Goal: Task Accomplishment & Management: Use online tool/utility

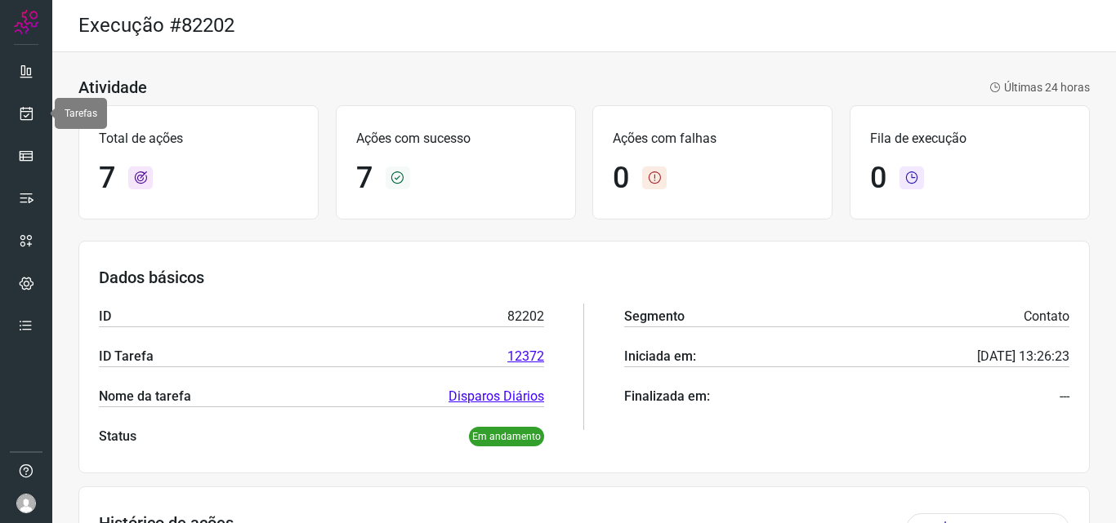
click at [20, 114] on icon at bounding box center [26, 113] width 17 height 16
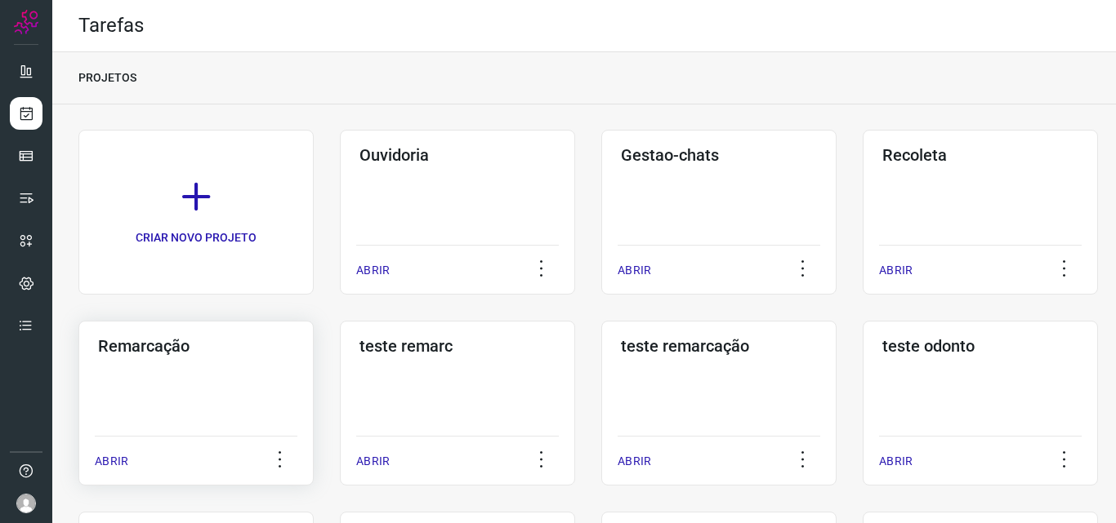
click at [340, 363] on div "Remarcação ABRIR" at bounding box center [457, 403] width 235 height 165
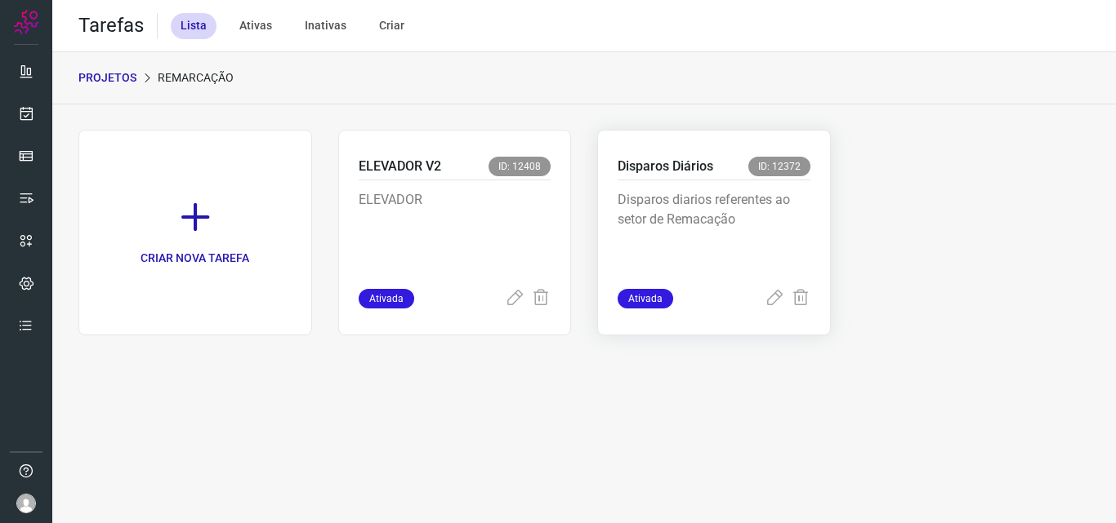
click at [748, 226] on p "Disparos diarios referentes ao setor de Remacação" at bounding box center [713, 231] width 193 height 82
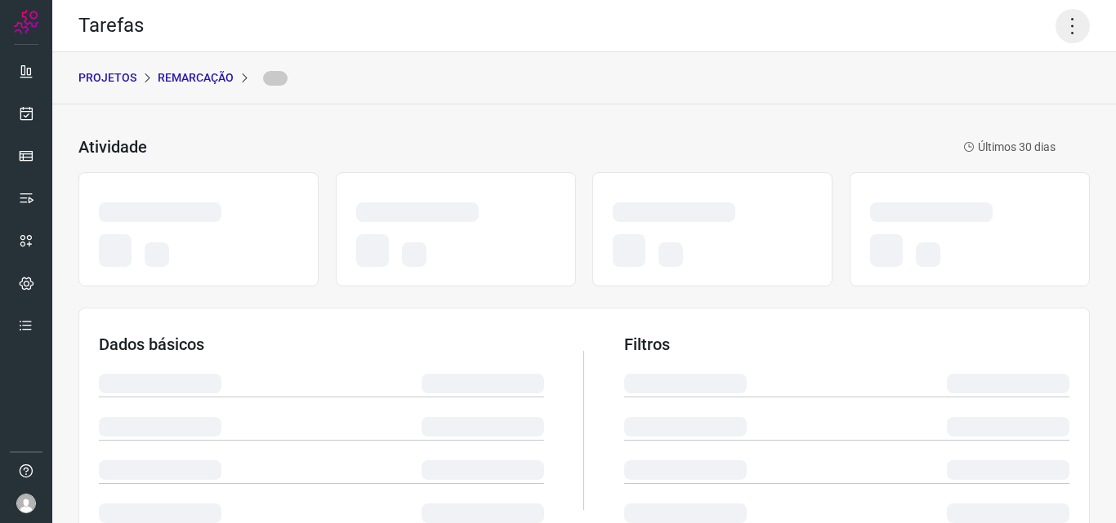
click at [1069, 16] on icon at bounding box center [1072, 26] width 34 height 34
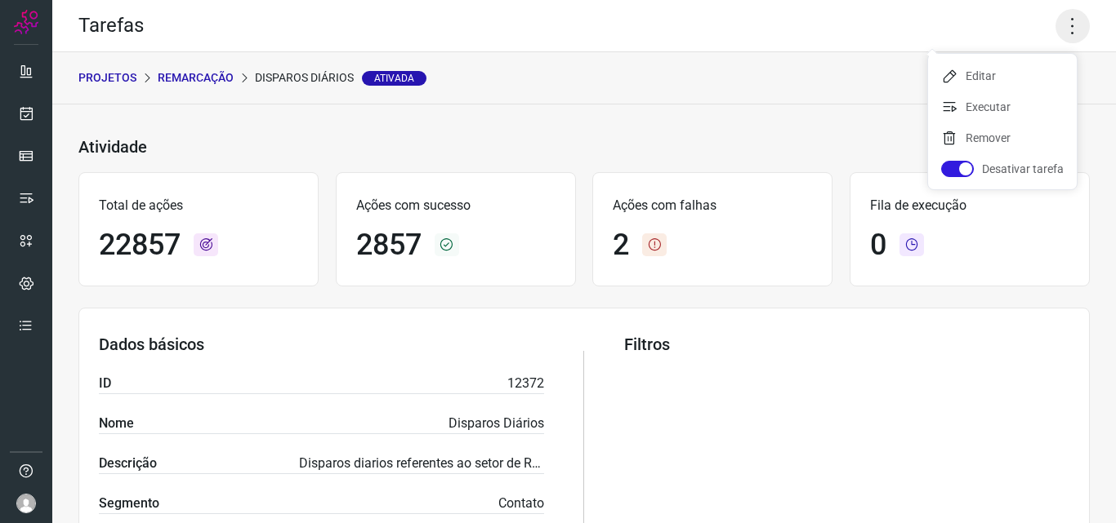
click at [1055, 25] on icon at bounding box center [1072, 26] width 34 height 34
click at [1055, 26] on icon at bounding box center [1072, 26] width 34 height 34
click at [1014, 98] on li "Executar" at bounding box center [1002, 107] width 149 height 26
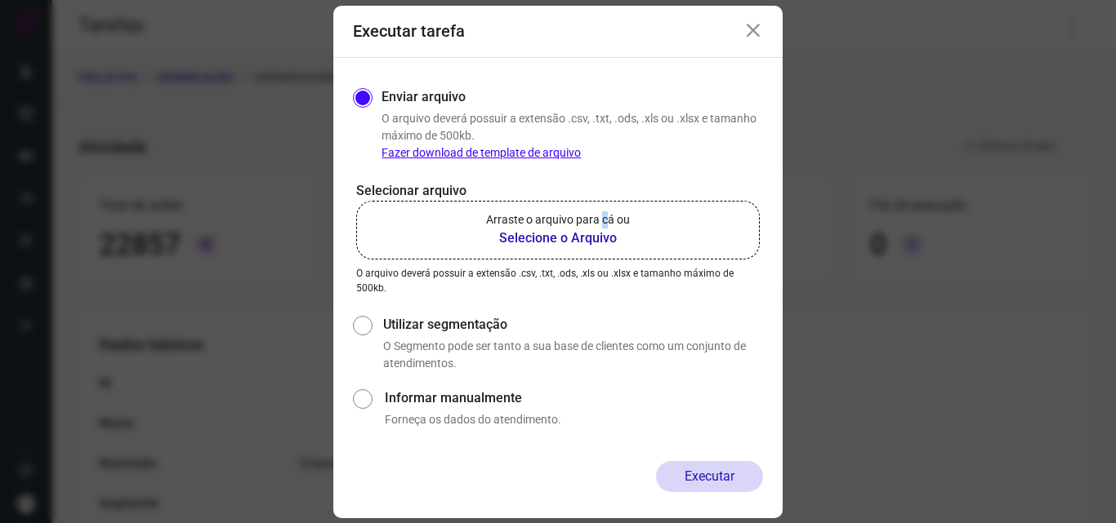
click at [604, 220] on p "Arraste o arquivo para cá ou" at bounding box center [558, 220] width 144 height 17
click at [512, 236] on b "Selecione o Arquivo" at bounding box center [558, 239] width 144 height 20
click at [0, 0] on input "Arraste o arquivo para cá ou Selecione o Arquivo" at bounding box center [0, 0] width 0 height 0
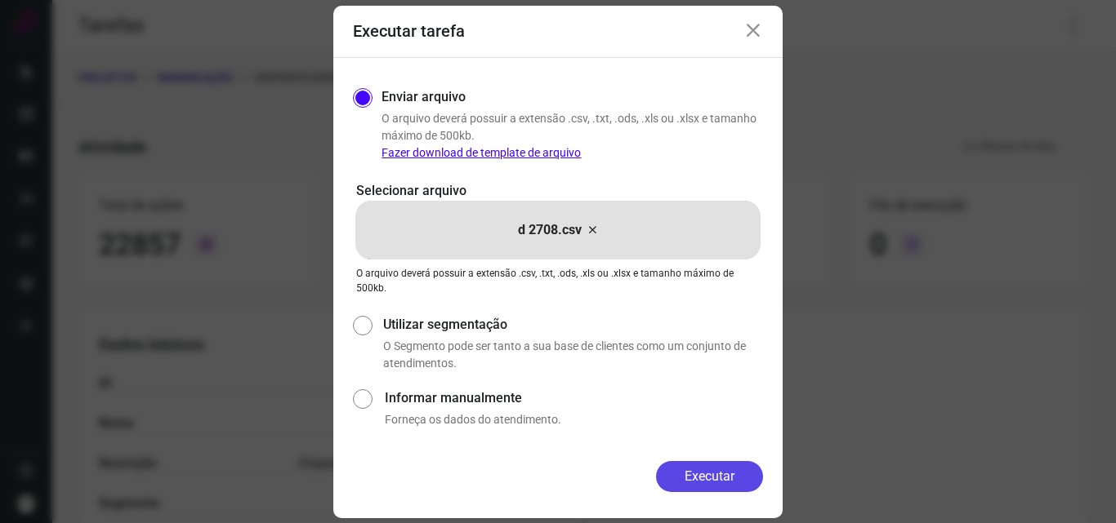
click at [700, 483] on button "Executar" at bounding box center [709, 476] width 107 height 31
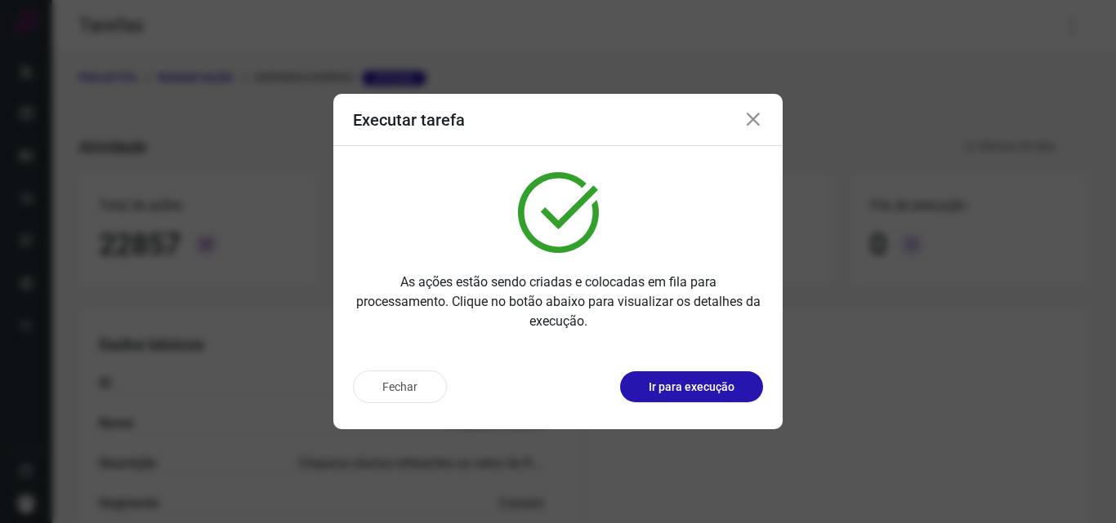
click at [723, 390] on p "Ir para execução" at bounding box center [691, 387] width 86 height 17
